Goal: Information Seeking & Learning: Learn about a topic

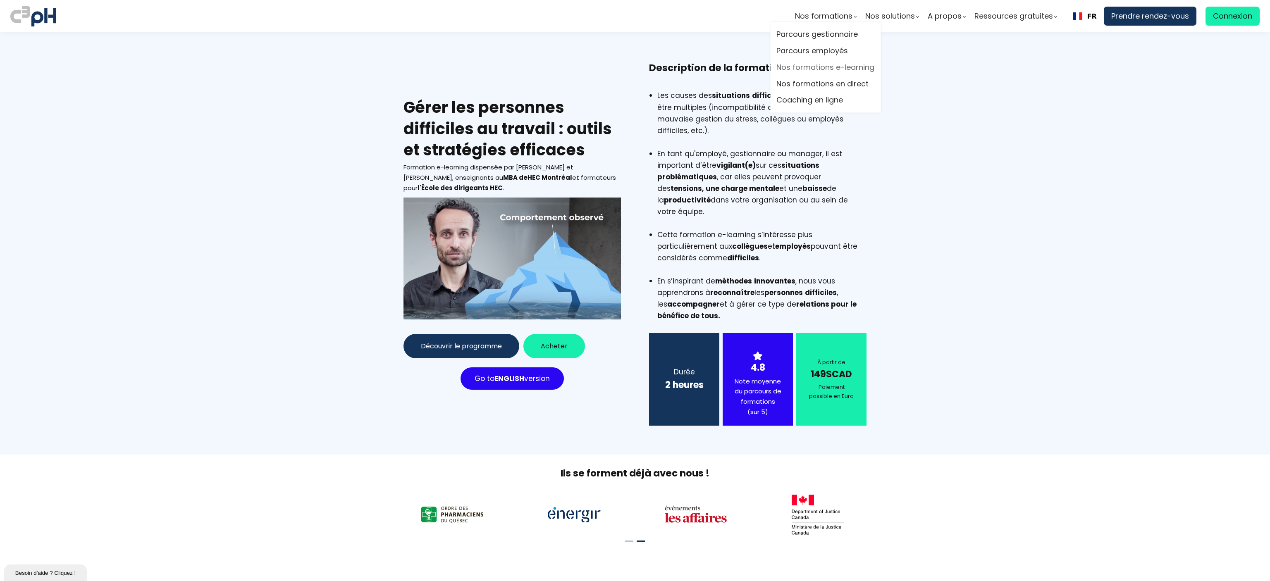
click at [815, 68] on link "Nos formations e-learning" at bounding box center [825, 67] width 98 height 12
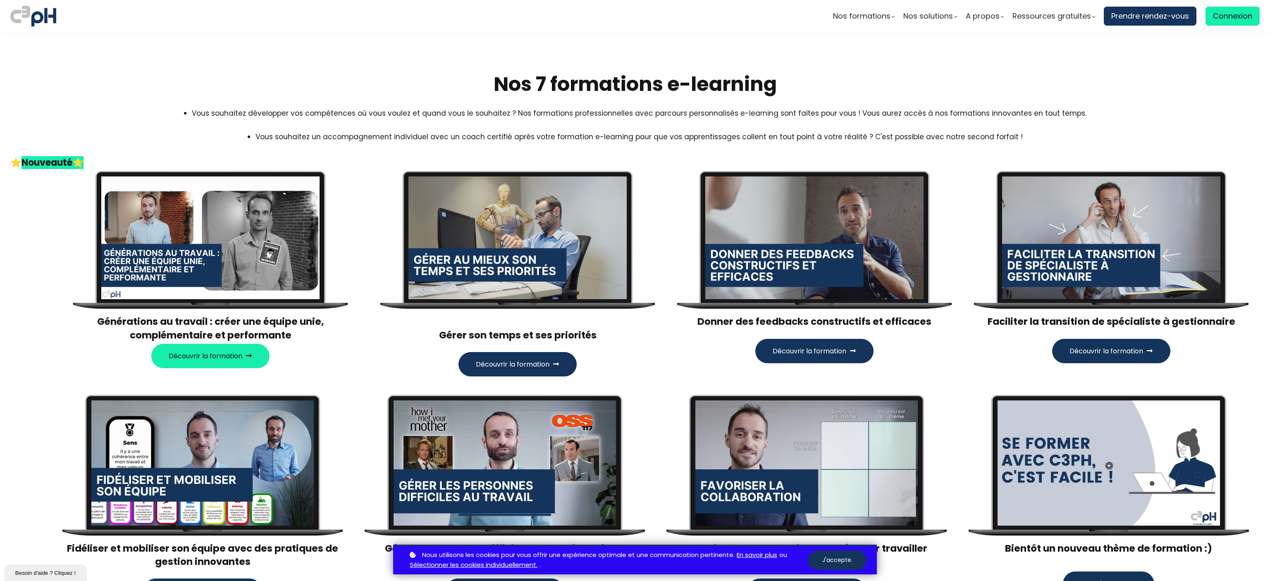
scroll to position [103, 0]
